Goal: Information Seeking & Learning: Learn about a topic

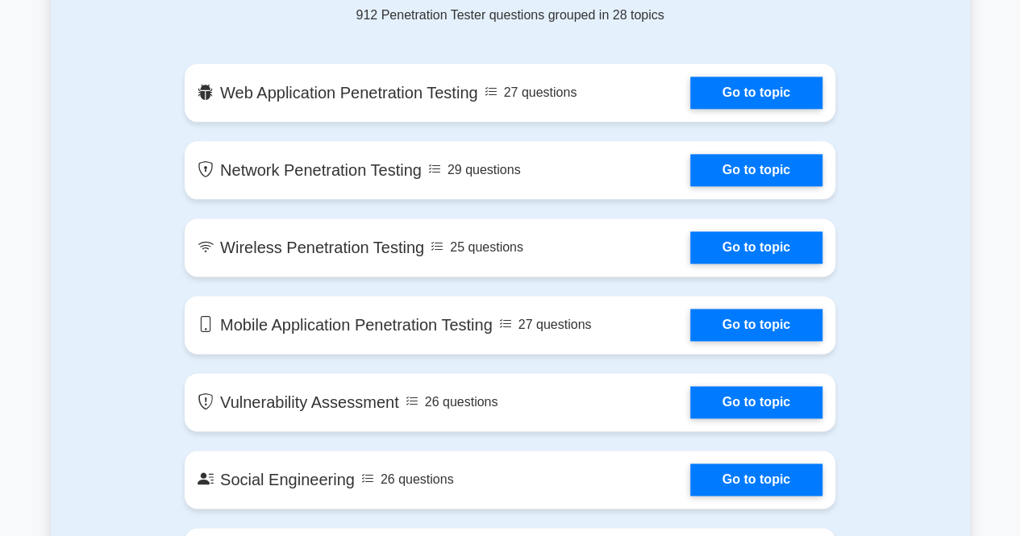
scroll to position [806, 0]
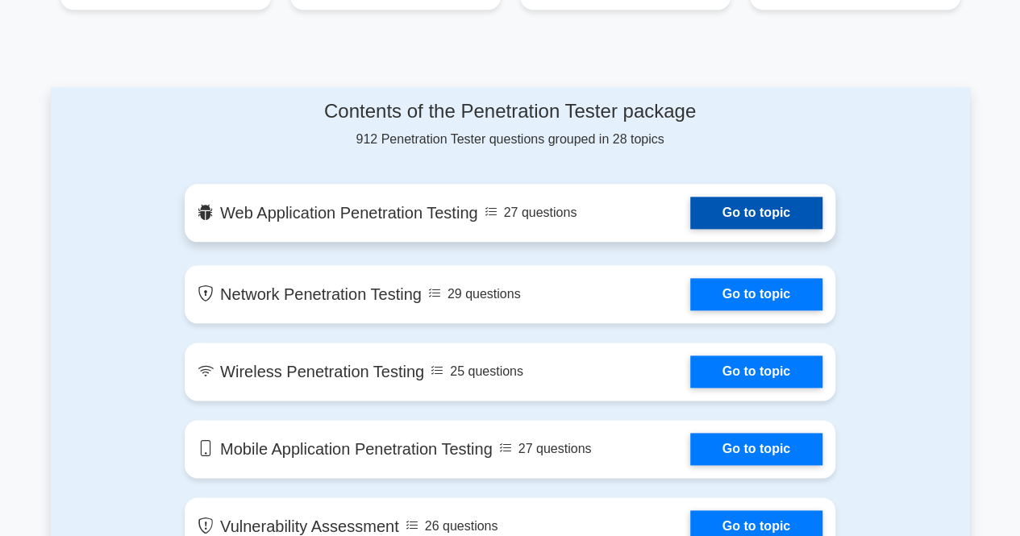
click at [747, 229] on link "Go to topic" at bounding box center [756, 213] width 132 height 32
click at [690, 229] on link "Go to topic" at bounding box center [756, 213] width 132 height 32
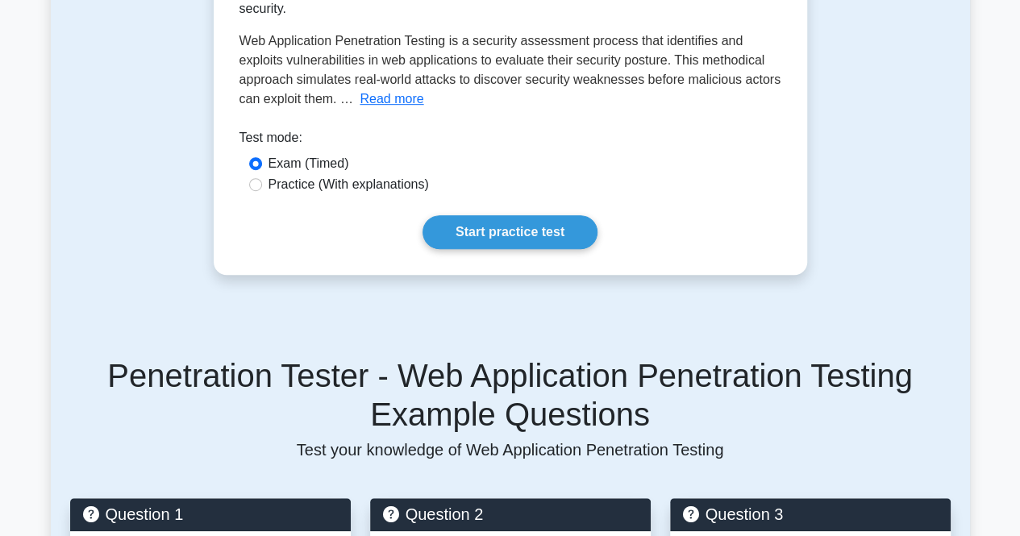
scroll to position [403, 0]
click at [385, 175] on label "Practice (With explanations)" at bounding box center [348, 184] width 160 height 19
click at [262, 178] on input "Practice (With explanations)" at bounding box center [255, 184] width 13 height 13
radio input "true"
click at [454, 215] on link "Start practice test" at bounding box center [509, 232] width 175 height 34
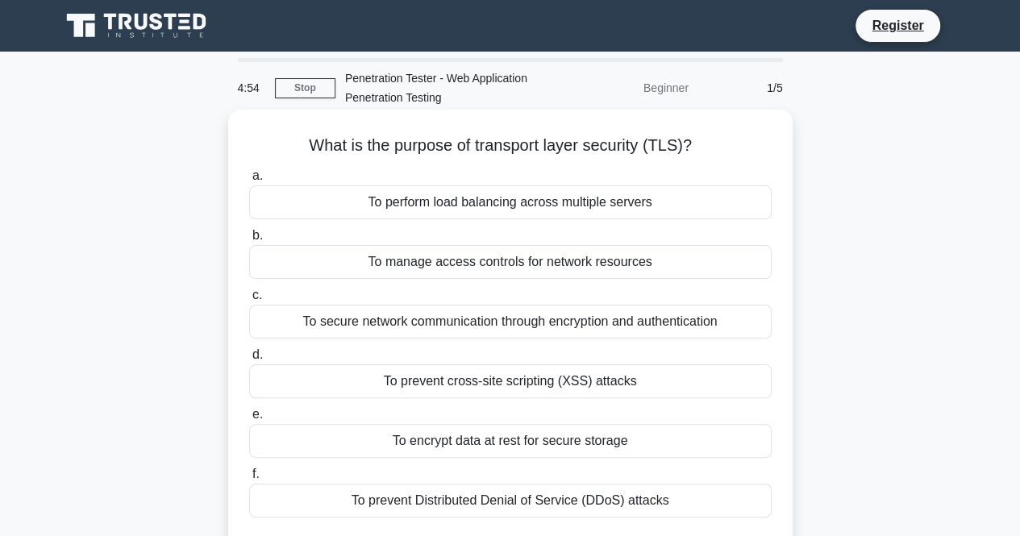
click at [407, 268] on div "To manage access controls for network resources" at bounding box center [510, 262] width 522 height 34
click at [249, 241] on input "b. To manage access controls for network resources" at bounding box center [249, 236] width 0 height 10
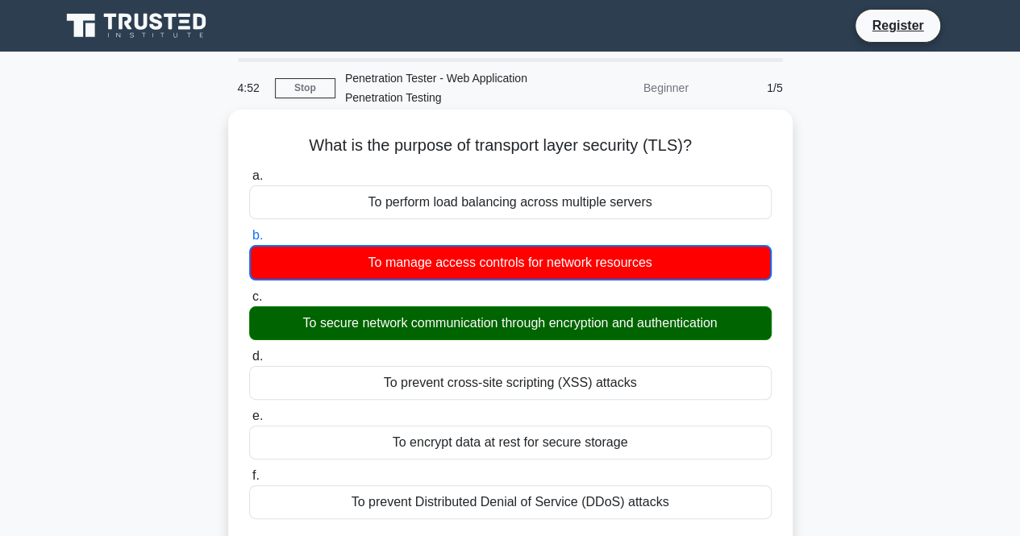
click at [372, 327] on div "To secure network communication through encryption and authentication" at bounding box center [510, 323] width 522 height 34
click at [249, 302] on input "c. To secure network communication through encryption and authentication" at bounding box center [249, 297] width 0 height 10
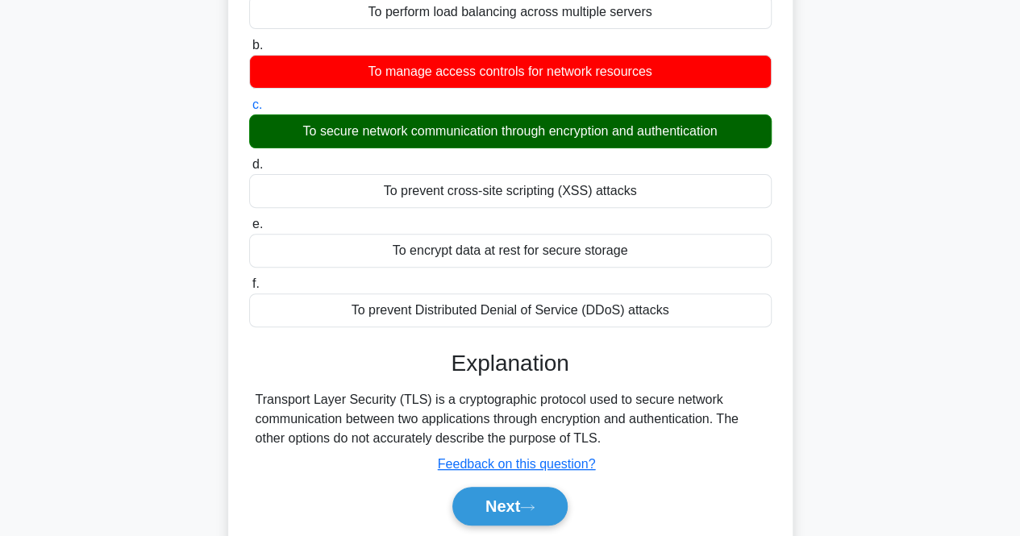
scroll to position [242, 0]
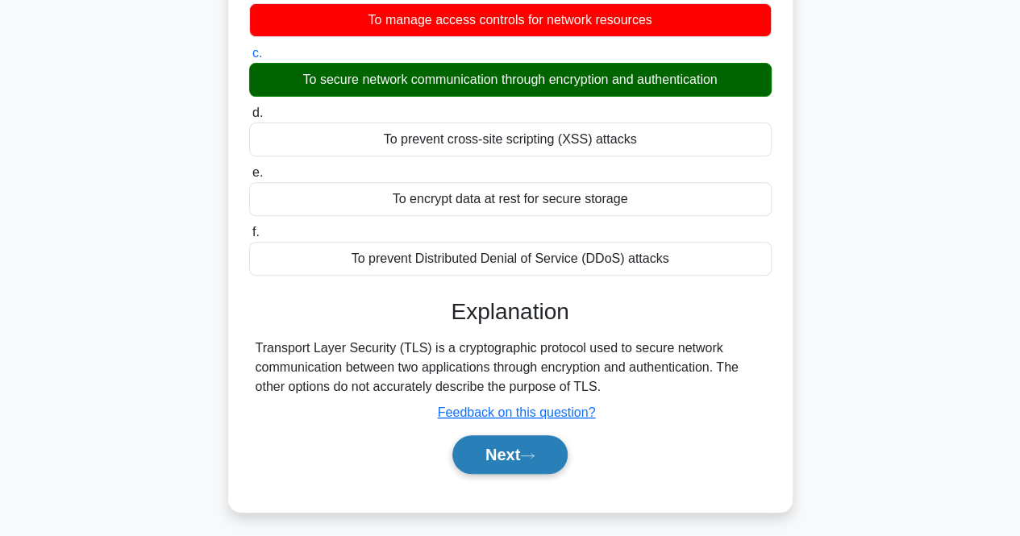
click at [531, 454] on icon at bounding box center [527, 455] width 15 height 9
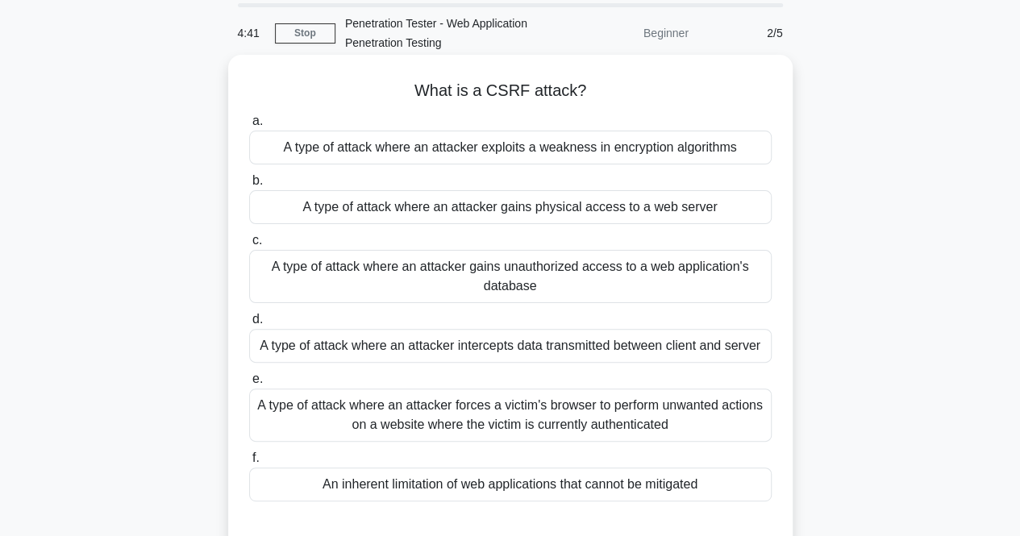
scroll to position [81, 0]
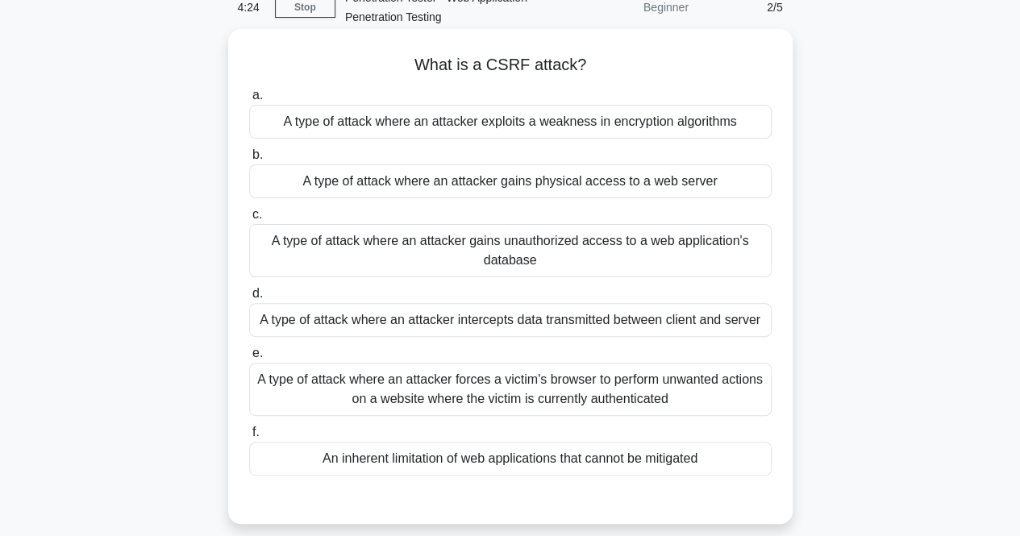
click at [408, 391] on div "A type of attack where an attacker forces a victim's browser to perform unwante…" at bounding box center [510, 389] width 522 height 53
click at [249, 359] on input "e. A type of attack where an attacker forces a victim's browser to perform unwa…" at bounding box center [249, 353] width 0 height 10
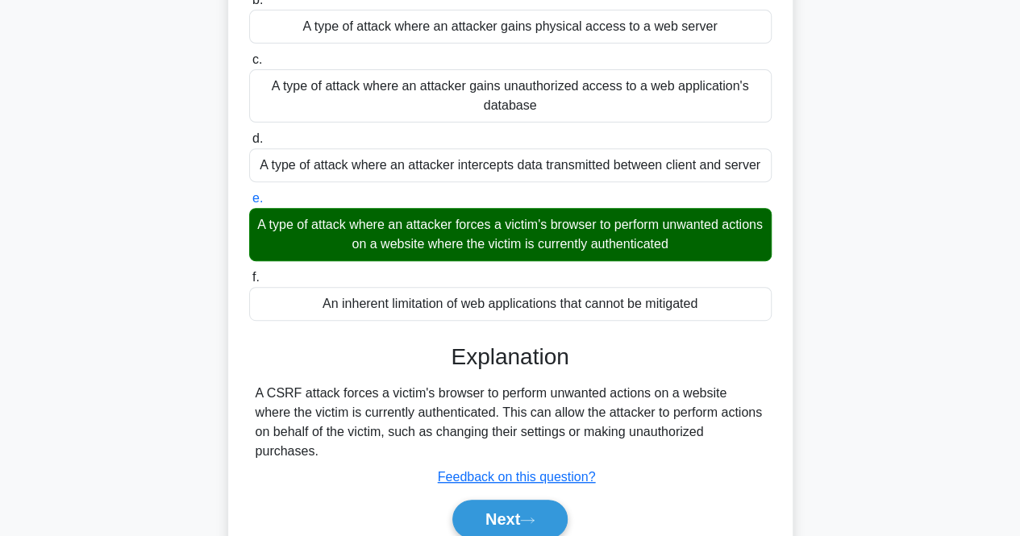
scroll to position [242, 0]
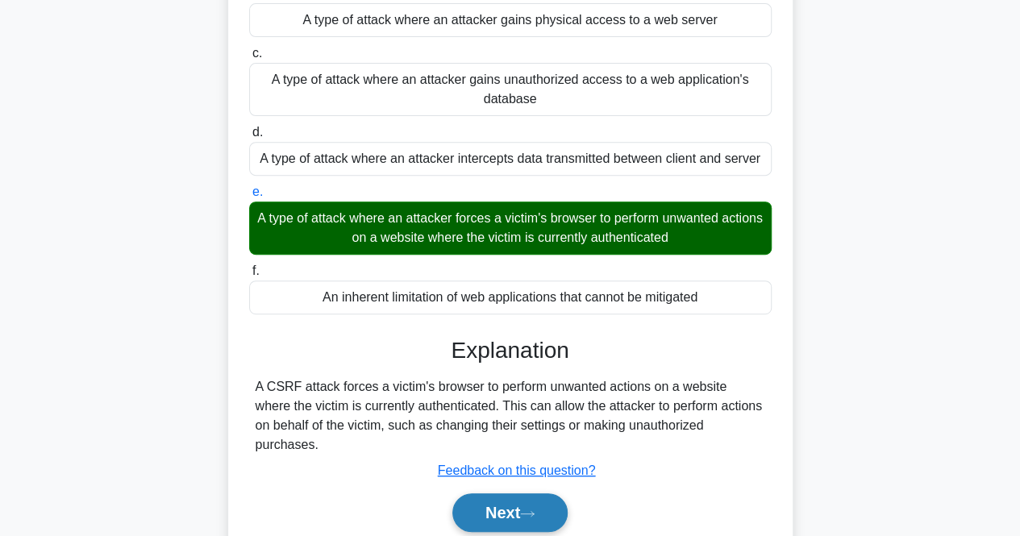
click at [502, 493] on button "Next" at bounding box center [509, 512] width 115 height 39
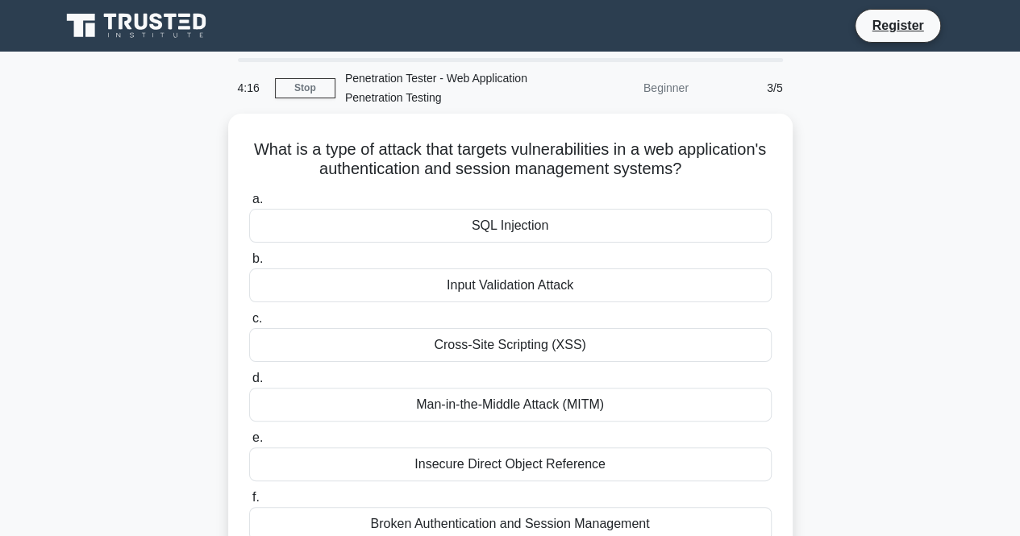
scroll to position [81, 0]
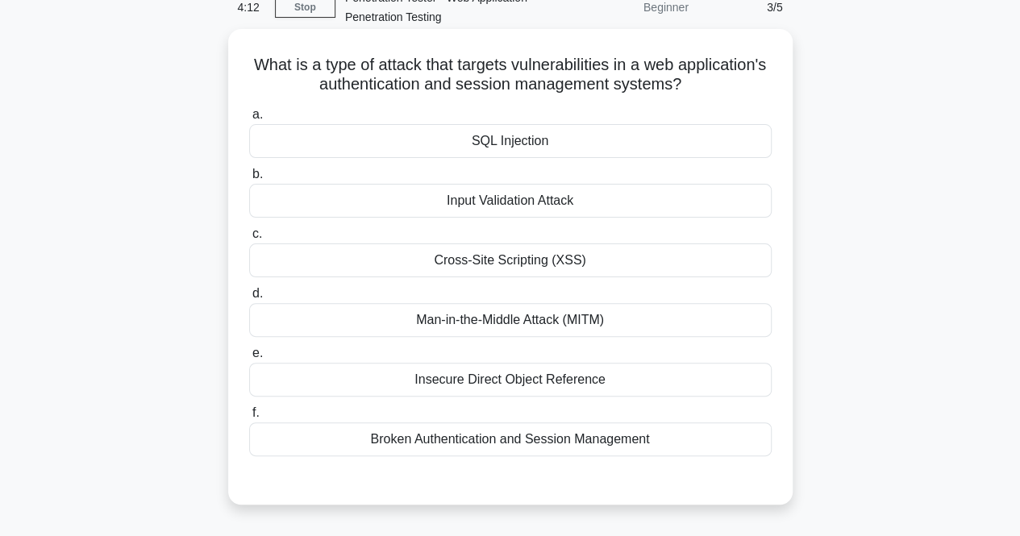
click at [385, 444] on div "Broken Authentication and Session Management" at bounding box center [510, 439] width 522 height 34
click at [249, 418] on input "f. Broken Authentication and Session Management" at bounding box center [249, 413] width 0 height 10
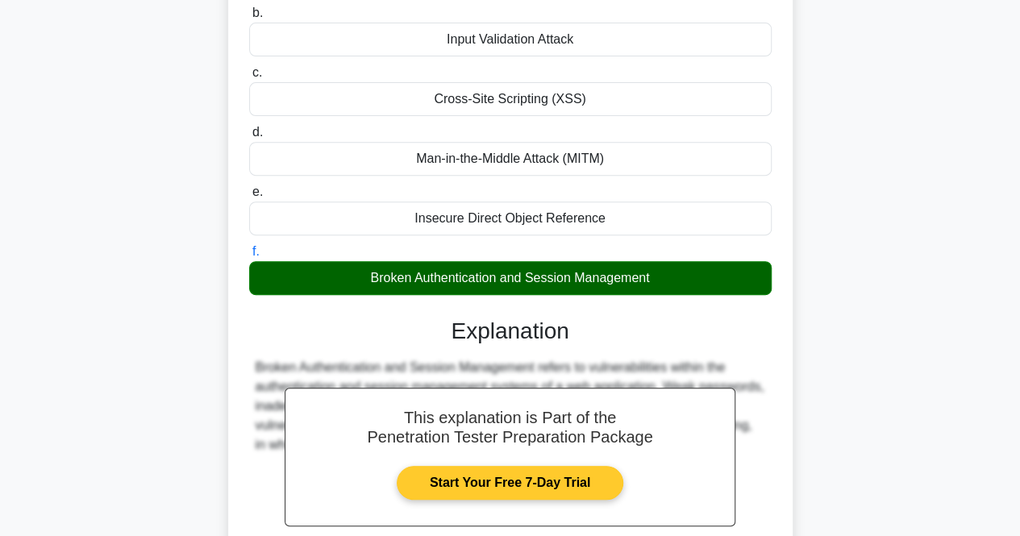
scroll to position [400, 0]
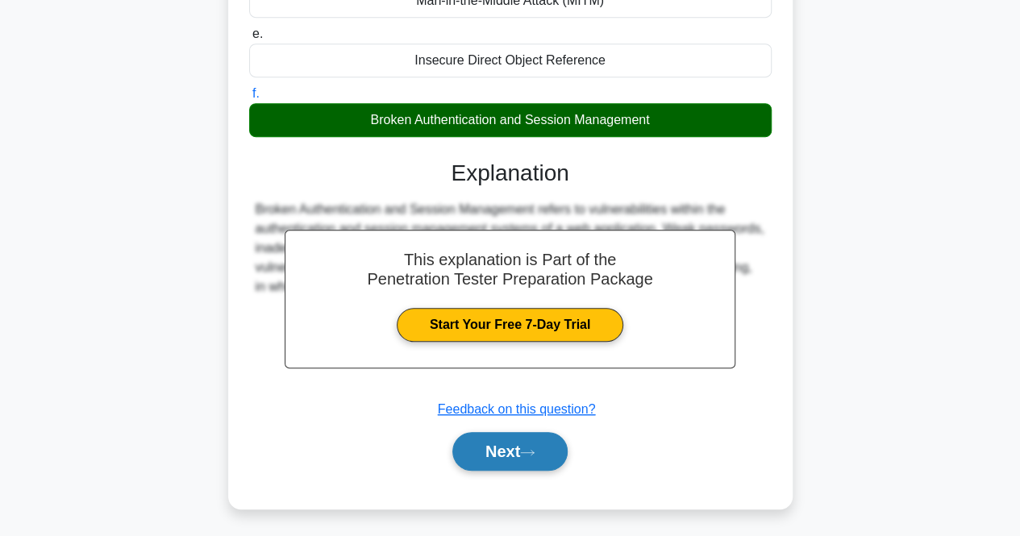
click at [516, 463] on button "Next" at bounding box center [509, 451] width 115 height 39
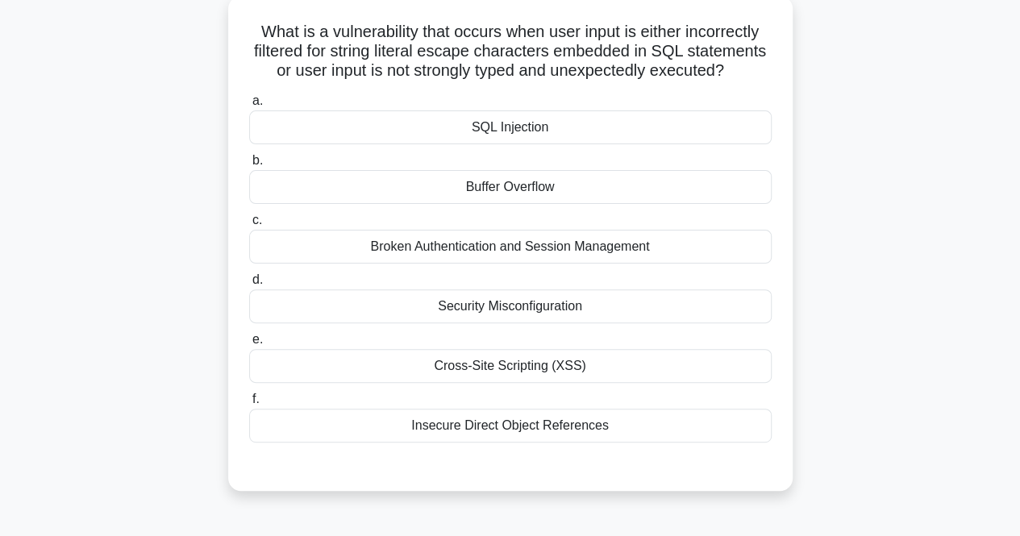
scroll to position [93, 0]
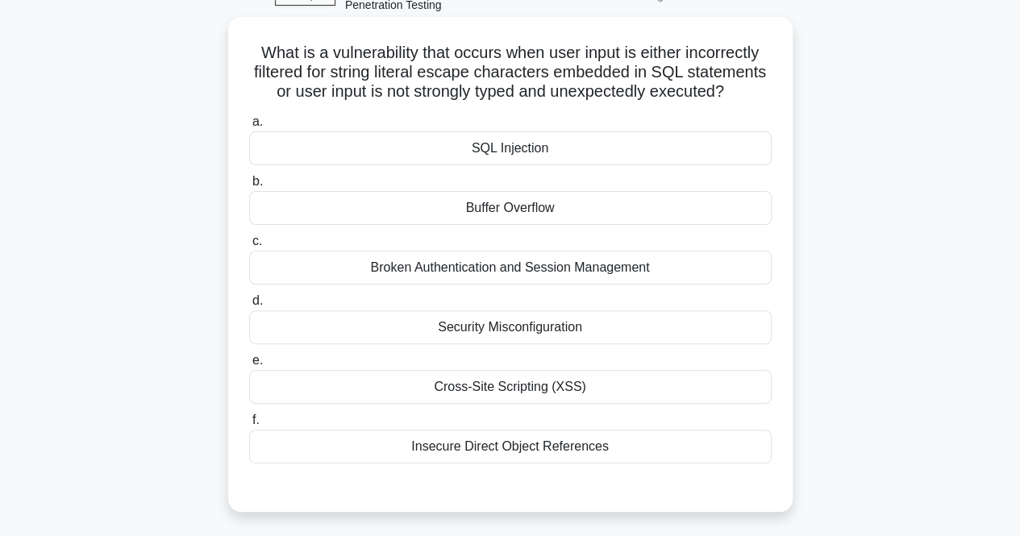
click at [507, 147] on div "SQL Injection" at bounding box center [510, 148] width 522 height 34
click at [249, 127] on input "a. SQL Injection" at bounding box center [249, 122] width 0 height 10
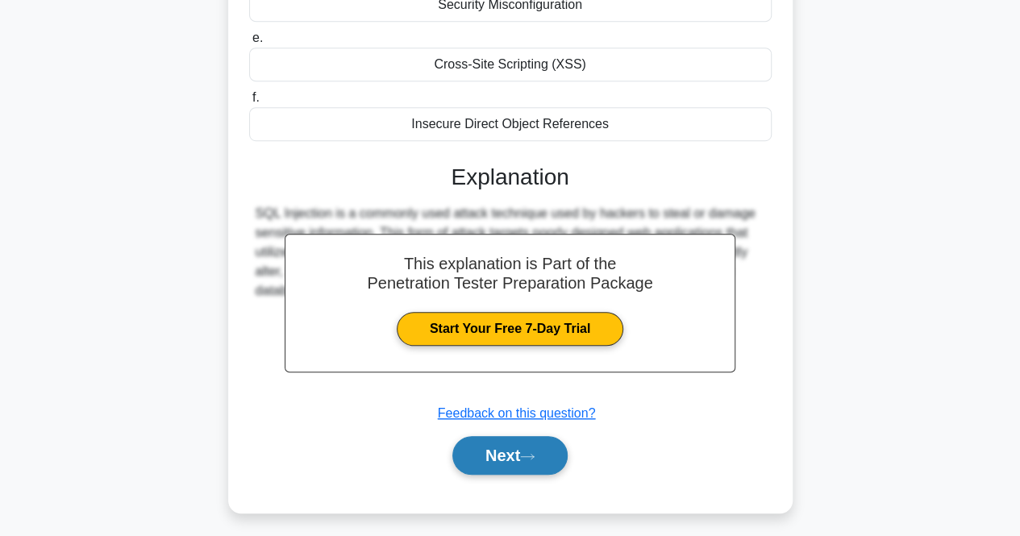
click at [509, 444] on button "Next" at bounding box center [509, 455] width 115 height 39
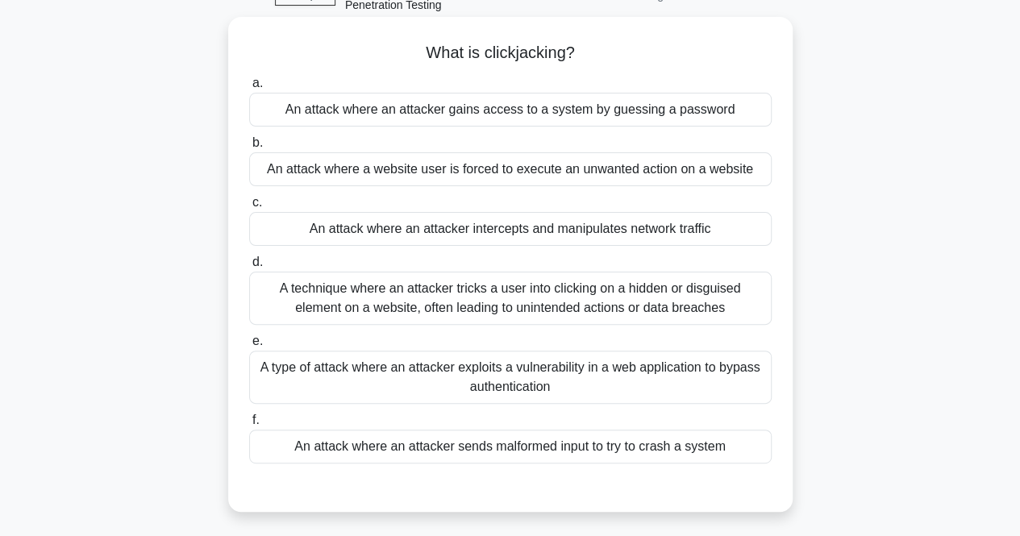
click at [430, 309] on div "A technique where an attacker tricks a user into clicking on a hidden or disgui…" at bounding box center [510, 298] width 522 height 53
click at [249, 268] on input "d. A technique where an attacker tricks a user into clicking on a hidden or dis…" at bounding box center [249, 262] width 0 height 10
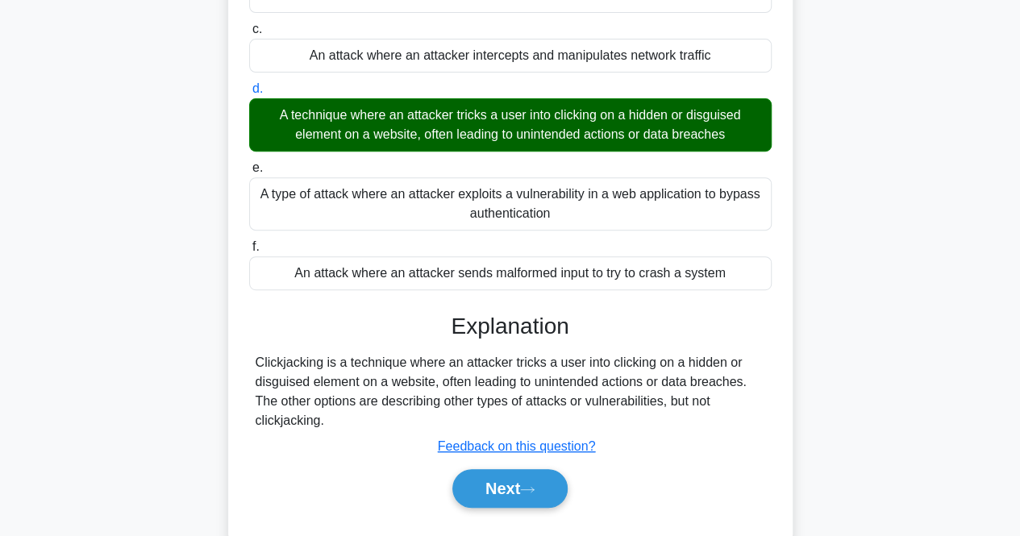
scroll to position [334, 0]
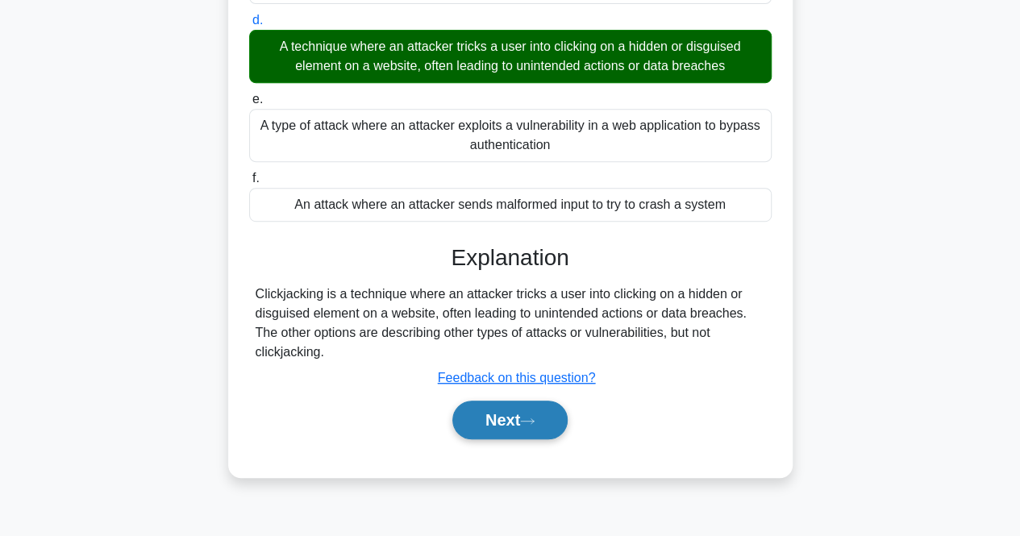
click at [498, 419] on button "Next" at bounding box center [509, 420] width 115 height 39
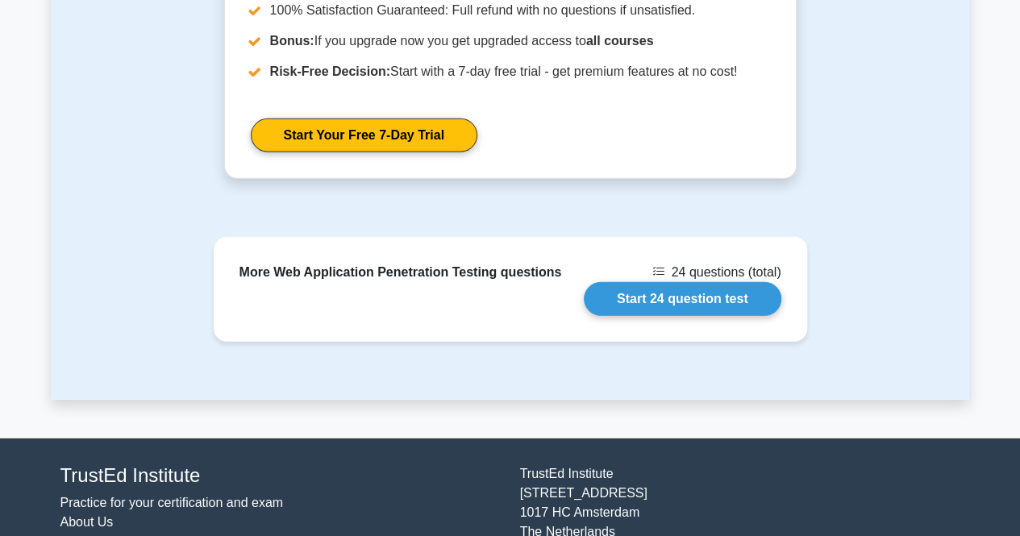
scroll to position [2155, 0]
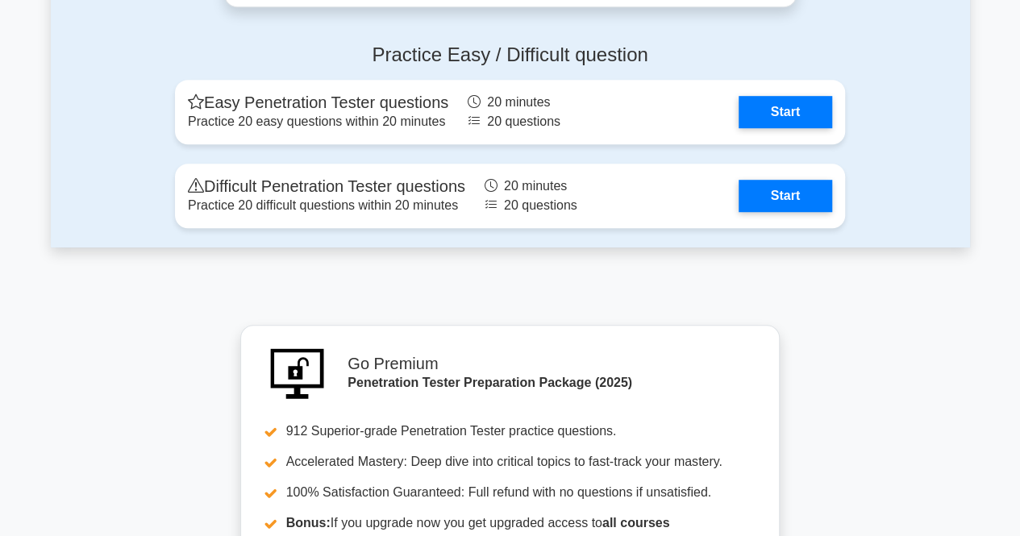
scroll to position [3627, 0]
